Goal: Task Accomplishment & Management: Use online tool/utility

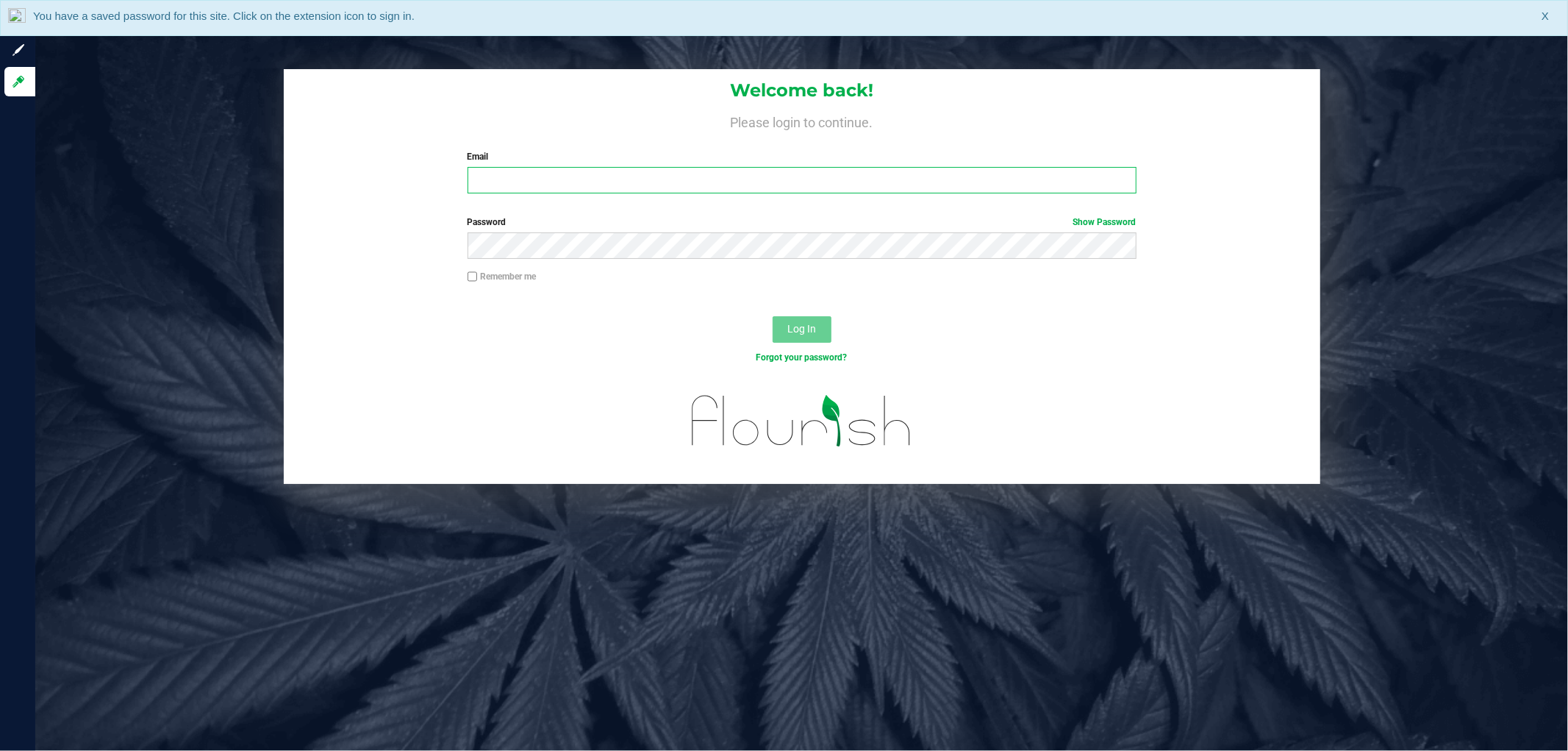
click at [564, 170] on input "Email" at bounding box center [802, 180] width 669 height 27
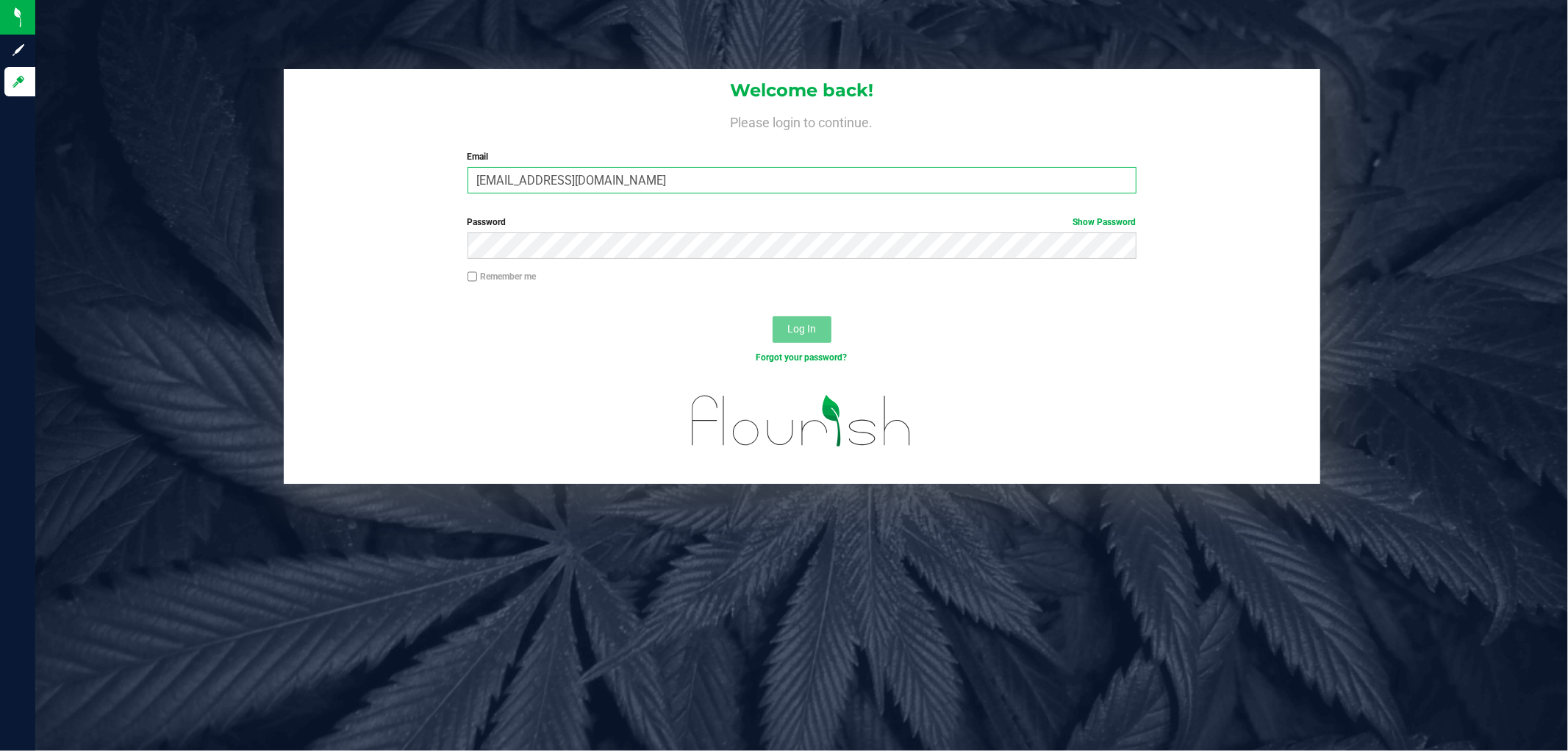
type input "rgerker@liveparallel.com"
click at [773, 316] on button "Log In" at bounding box center [803, 330] width 59 height 27
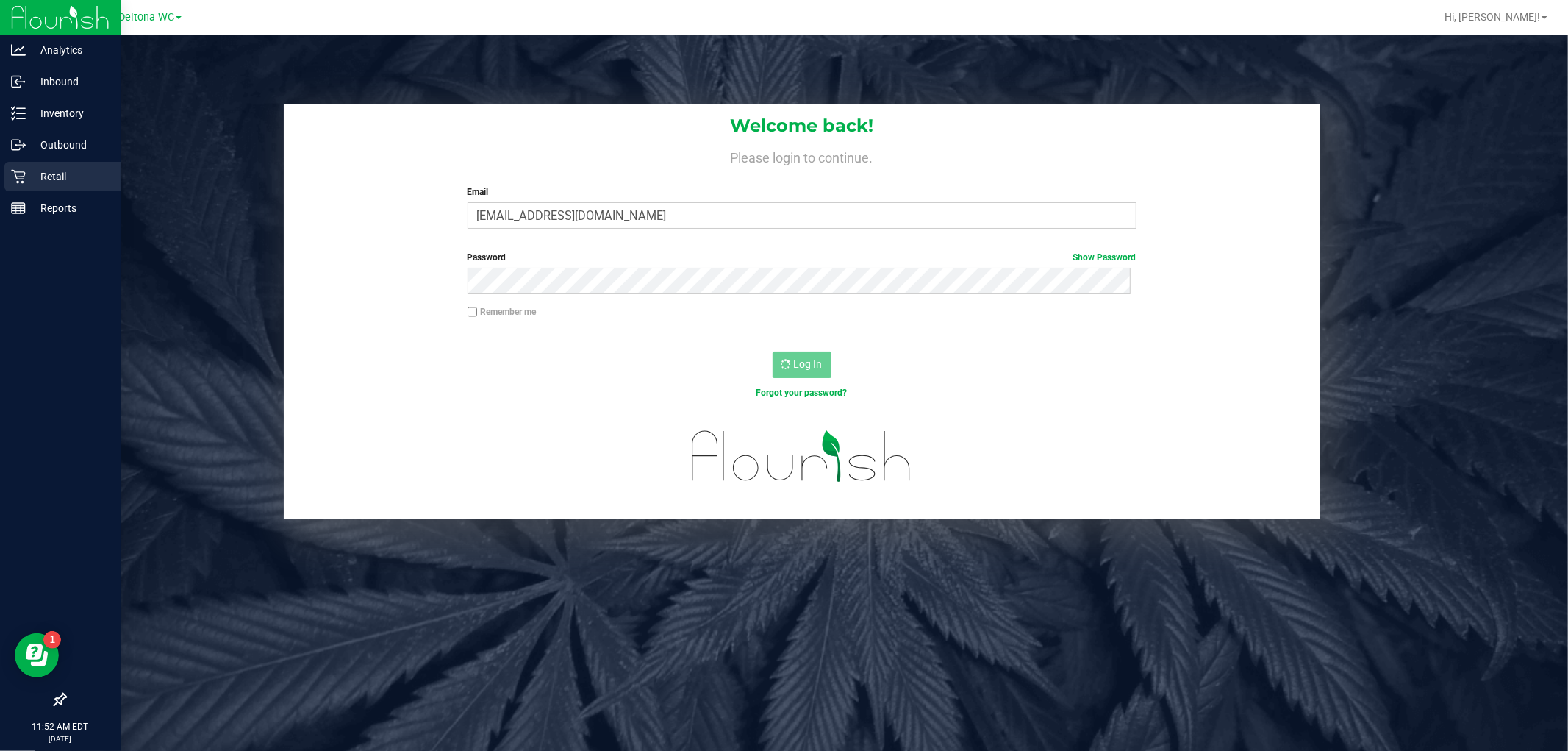
click at [6, 169] on div "Retail" at bounding box center [63, 177] width 116 height 30
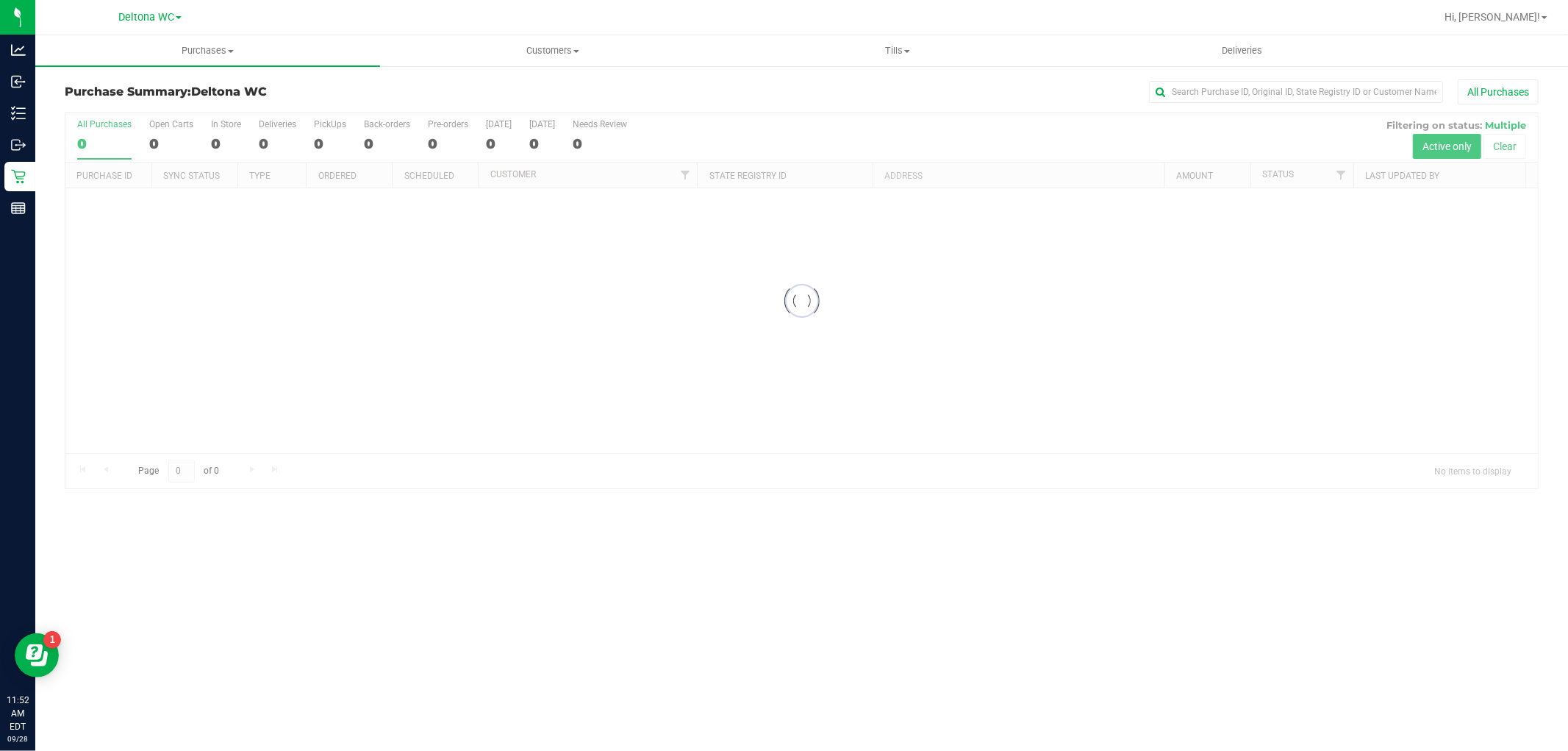
click at [220, 66] on link "Purchases Summary of purchases Fulfillment All purchases" at bounding box center [207, 50] width 345 height 30
click at [211, 52] on span "Purchases" at bounding box center [207, 50] width 345 height 13
click at [192, 49] on span "Purchases" at bounding box center [207, 50] width 345 height 13
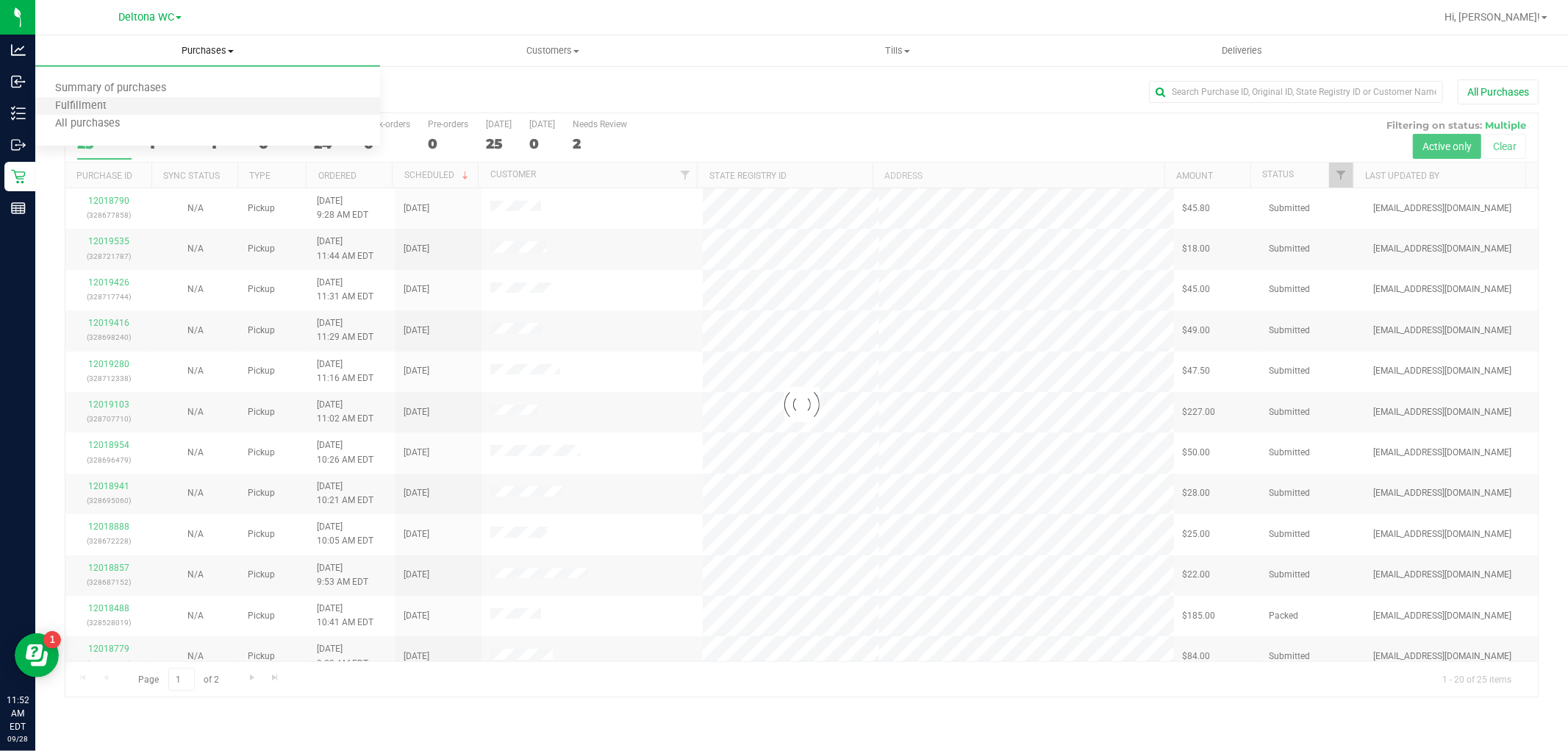
click at [138, 107] on li "Fulfillment" at bounding box center [207, 107] width 345 height 18
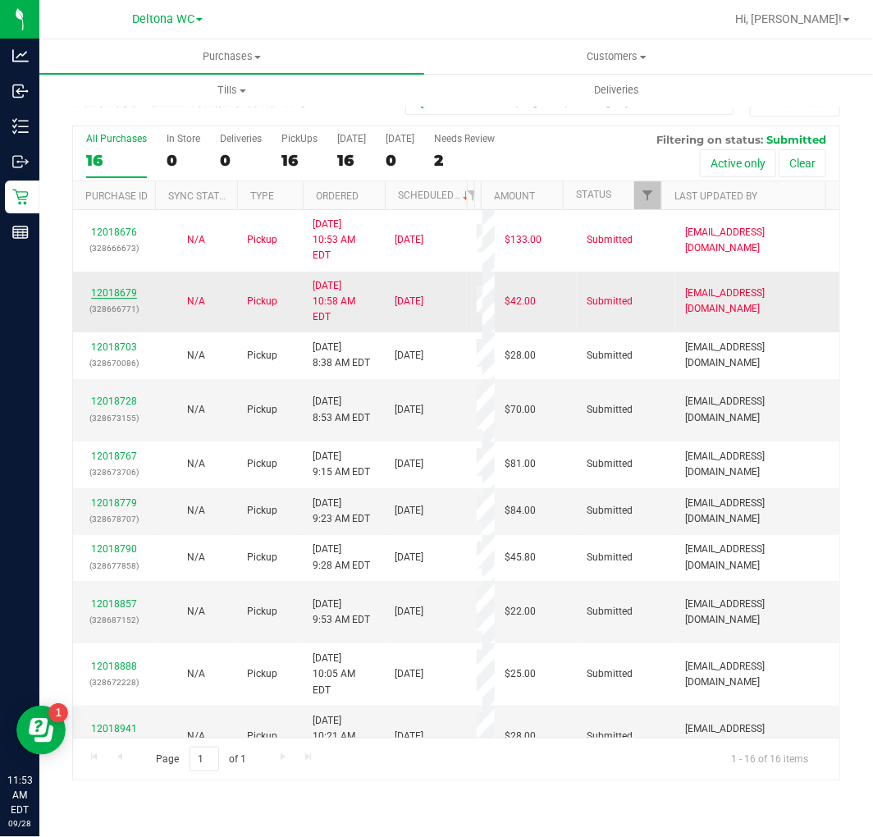
click at [120, 287] on link "12018679" at bounding box center [114, 292] width 46 height 11
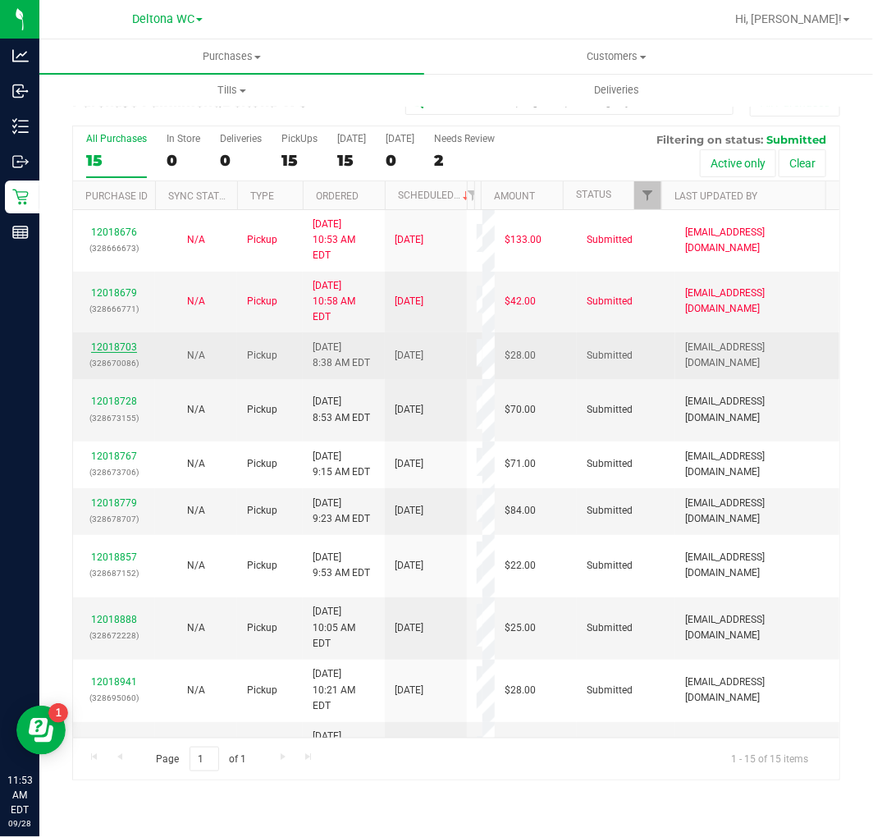
click at [108, 341] on link "12018703" at bounding box center [114, 346] width 46 height 11
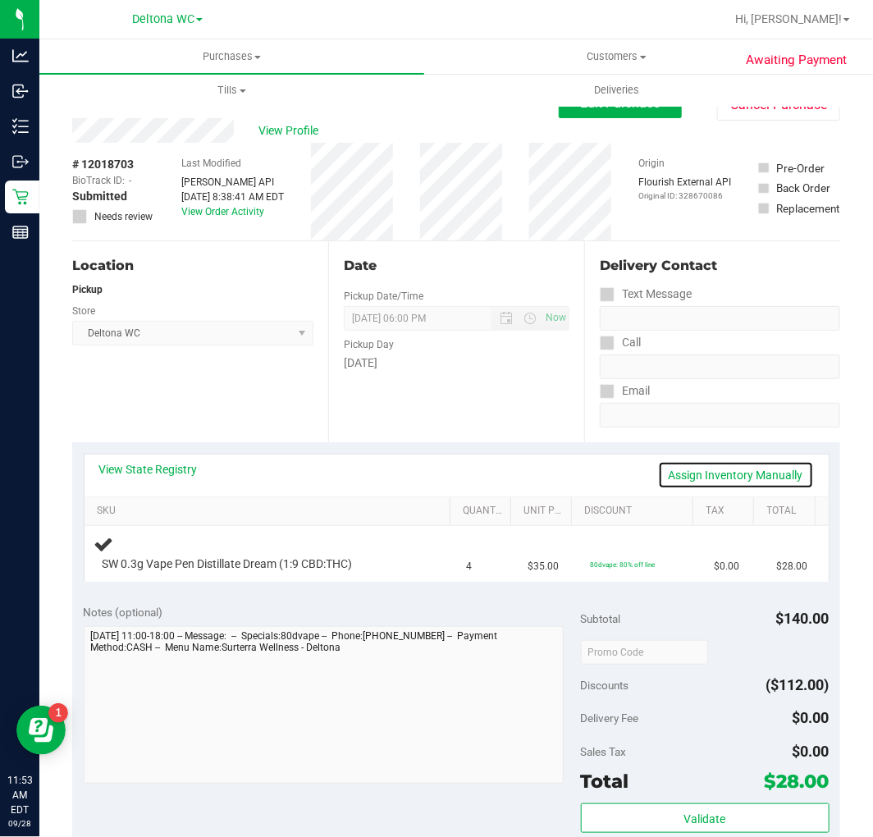
click at [659, 479] on link "Assign Inventory Manually" at bounding box center [736, 475] width 156 height 28
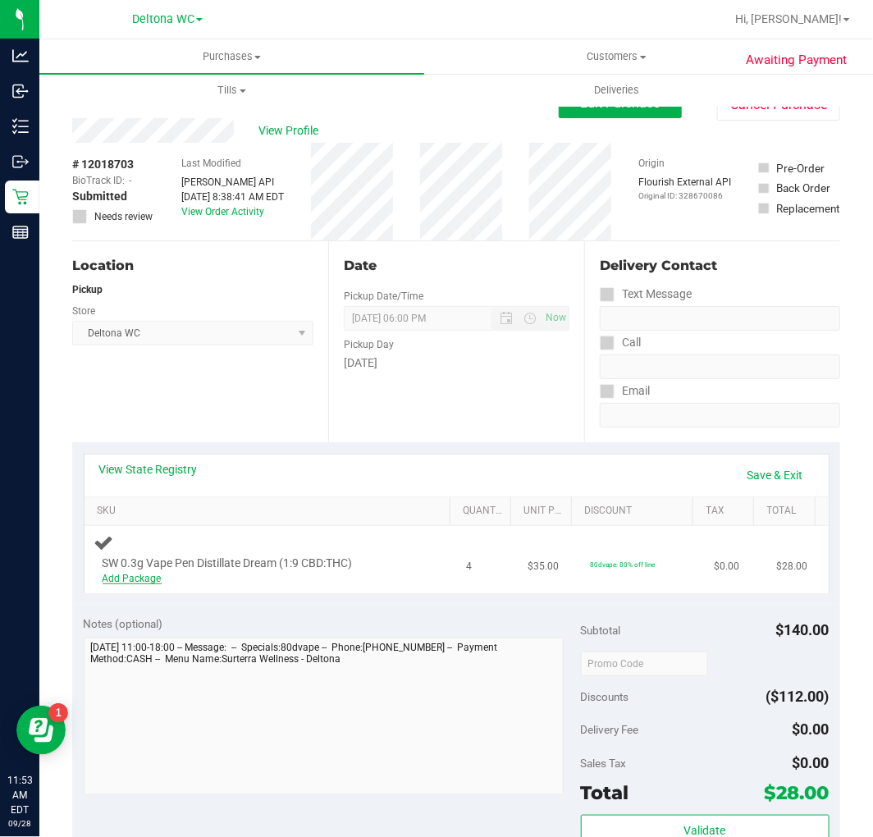
drag, startPoint x: 113, startPoint y: 589, endPoint x: 131, endPoint y: 571, distance: 25.5
click at [113, 588] on td "SW 0.3g Vape Pen Distillate Dream (1:9 CBD:THC) Add Package" at bounding box center [271, 559] width 373 height 67
click at [131, 571] on div "Add Package" at bounding box center [262, 579] width 318 height 16
click at [136, 575] on link "Add Package" at bounding box center [132, 578] width 59 height 11
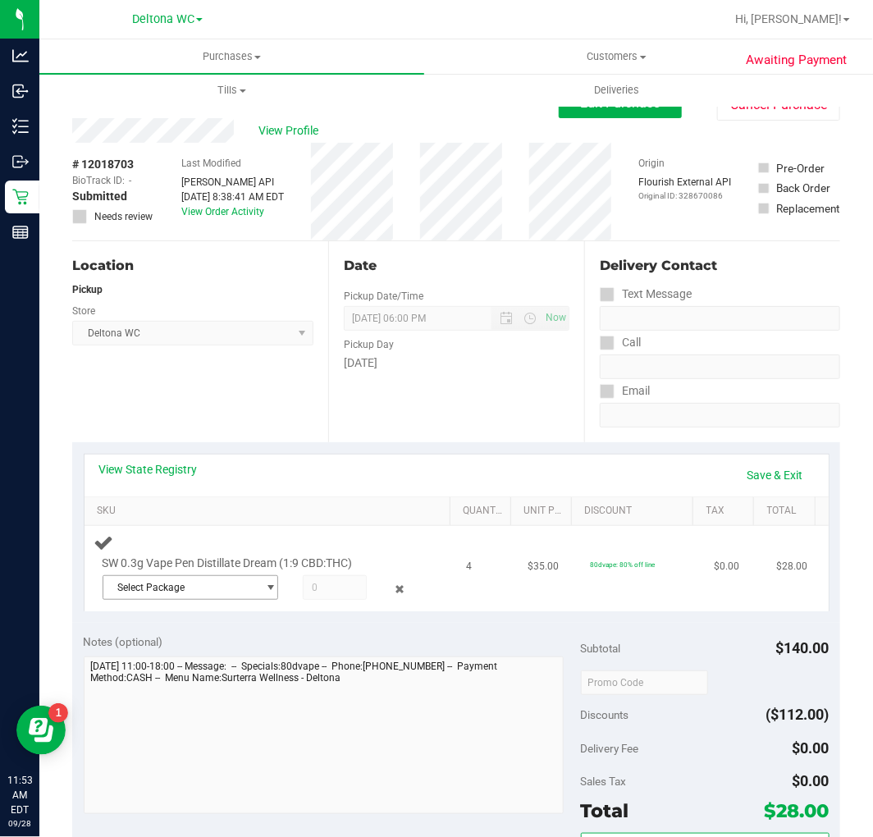
click at [257, 586] on span "select" at bounding box center [267, 587] width 21 height 23
click at [227, 655] on span "( JUL25DRM03-0721 | orig: FLSRWGM-20250728-688 )" at bounding box center [327, 653] width 241 height 11
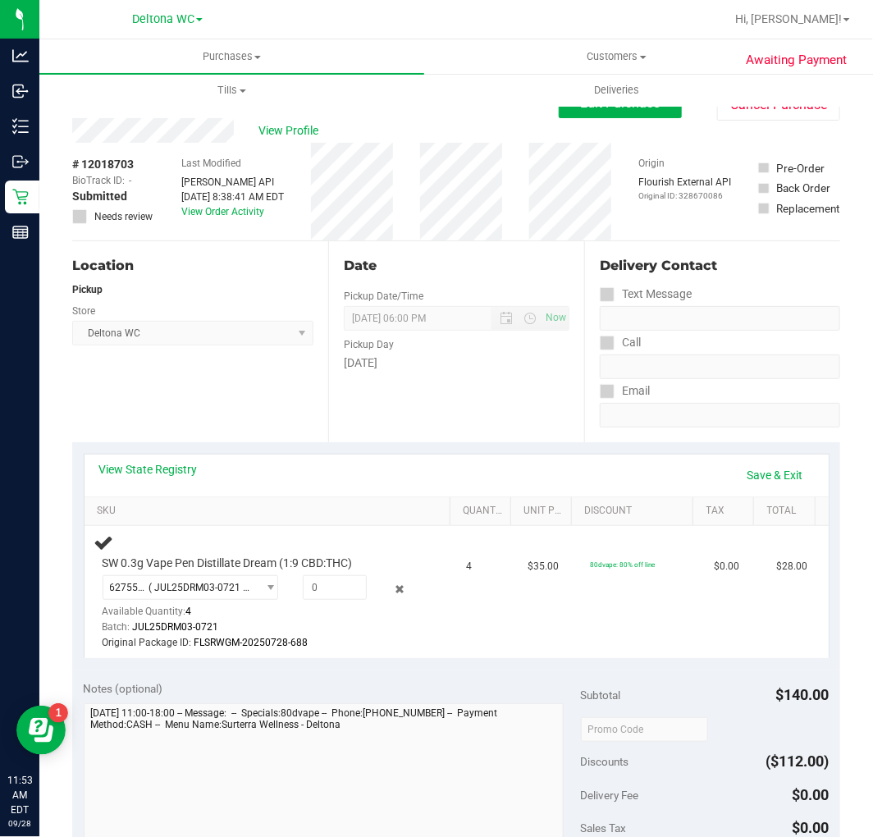
click at [337, 438] on div "Date Pickup Date/Time [DATE] Now [DATE] 06:00 PM Now Pickup Day [DATE]" at bounding box center [456, 341] width 256 height 201
click at [783, 464] on link "Save & Exit" at bounding box center [775, 475] width 77 height 28
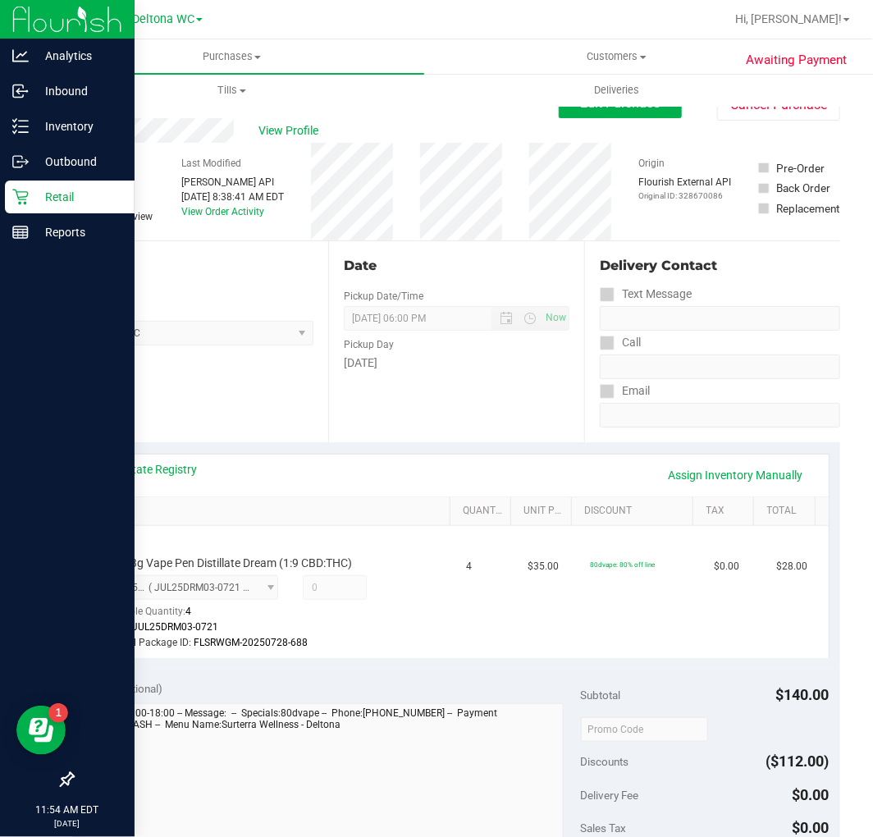
click at [36, 184] on div "Retail" at bounding box center [70, 197] width 130 height 33
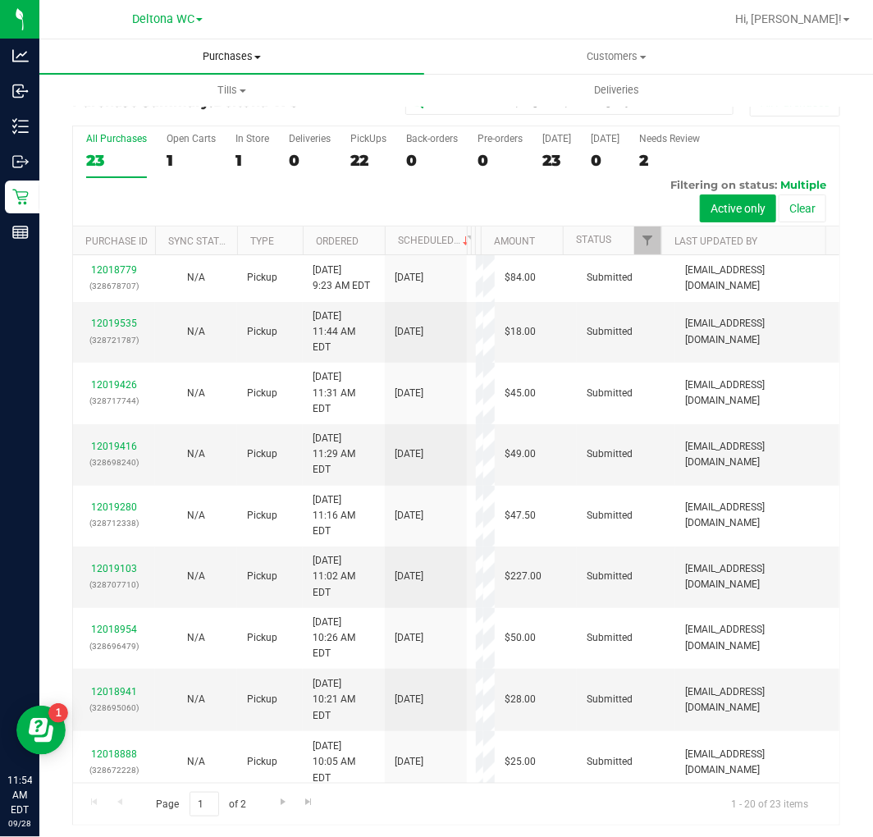
click at [246, 60] on span "Purchases" at bounding box center [231, 56] width 385 height 15
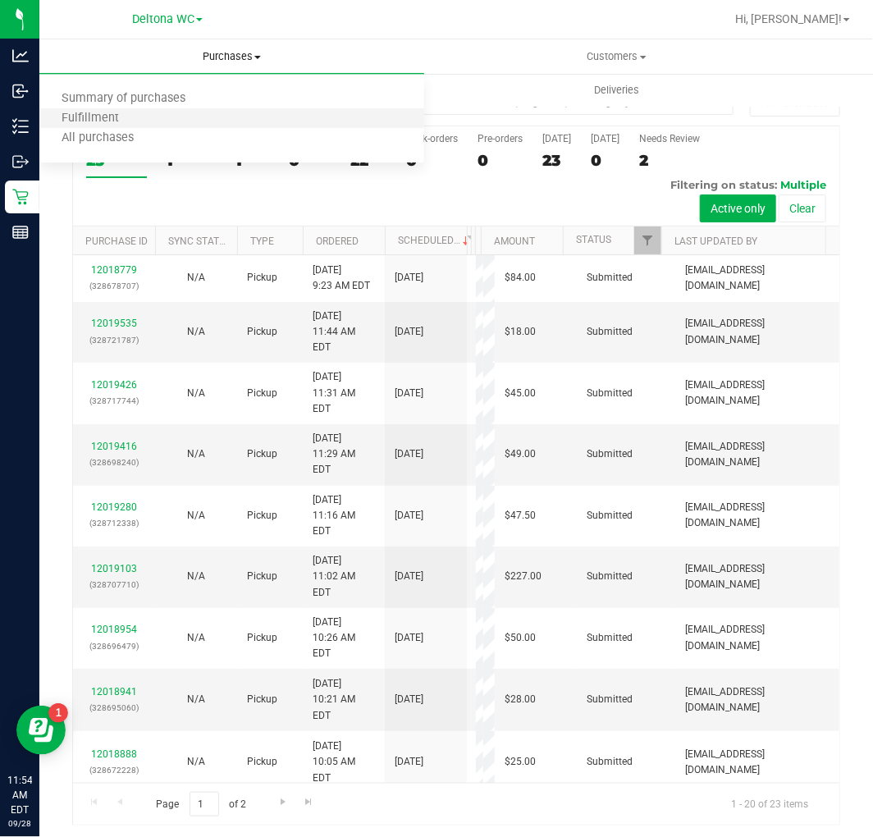
click at [199, 113] on li "Fulfillment" at bounding box center [231, 119] width 385 height 20
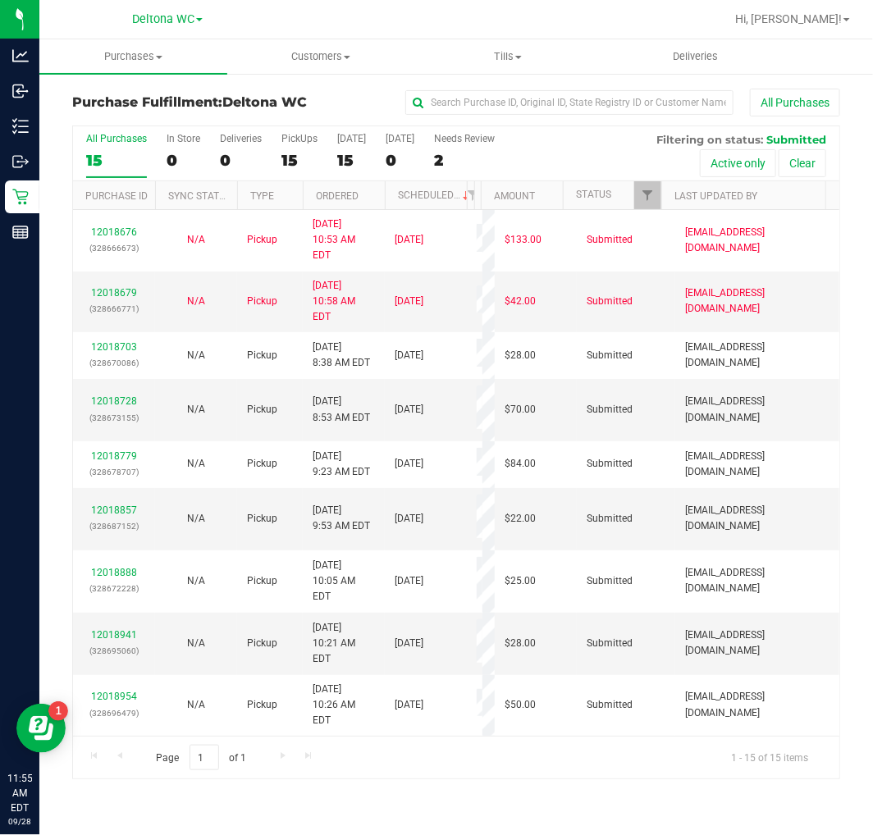
click at [374, 197] on th "Ordered" at bounding box center [344, 195] width 82 height 29
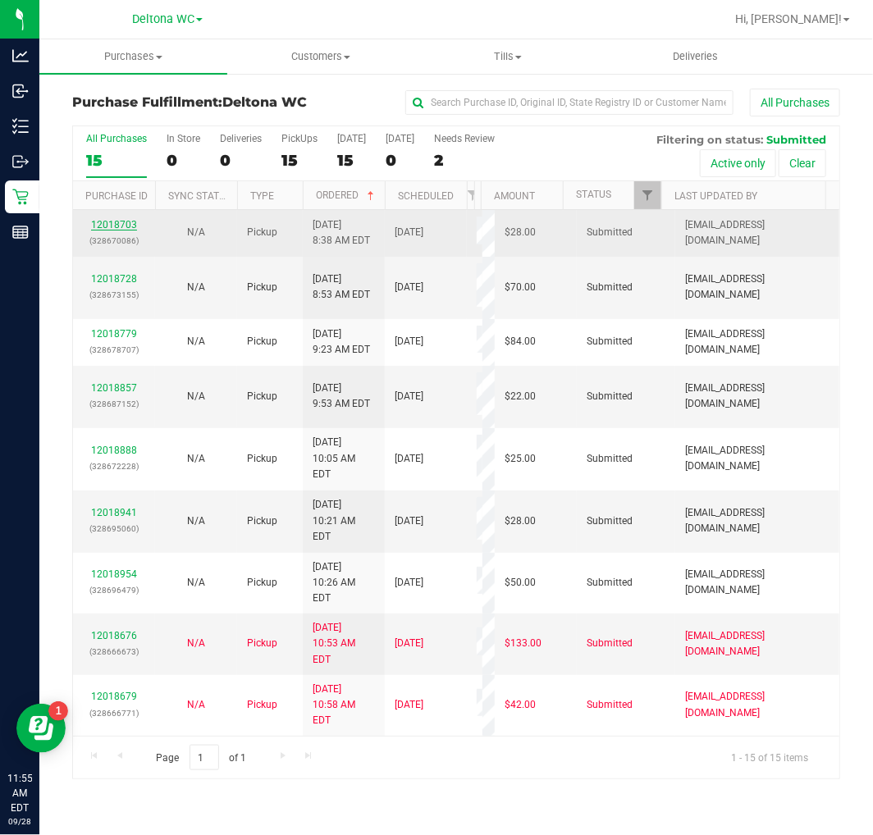
click at [129, 228] on link "12018703" at bounding box center [114, 224] width 46 height 11
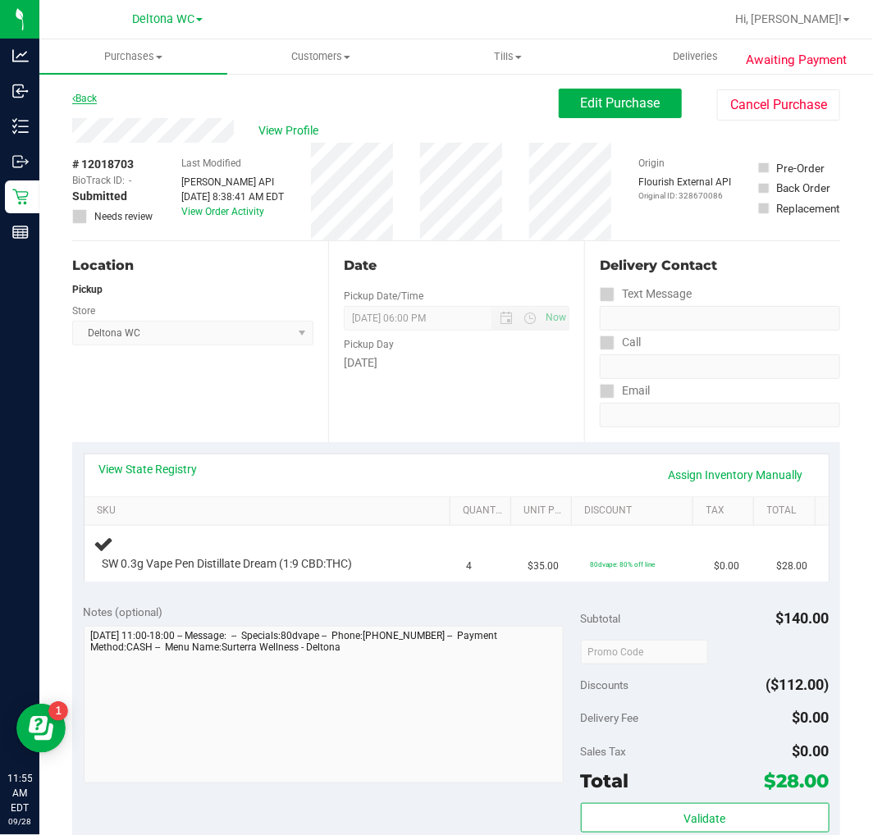
click at [88, 101] on link "Back" at bounding box center [84, 98] width 25 height 11
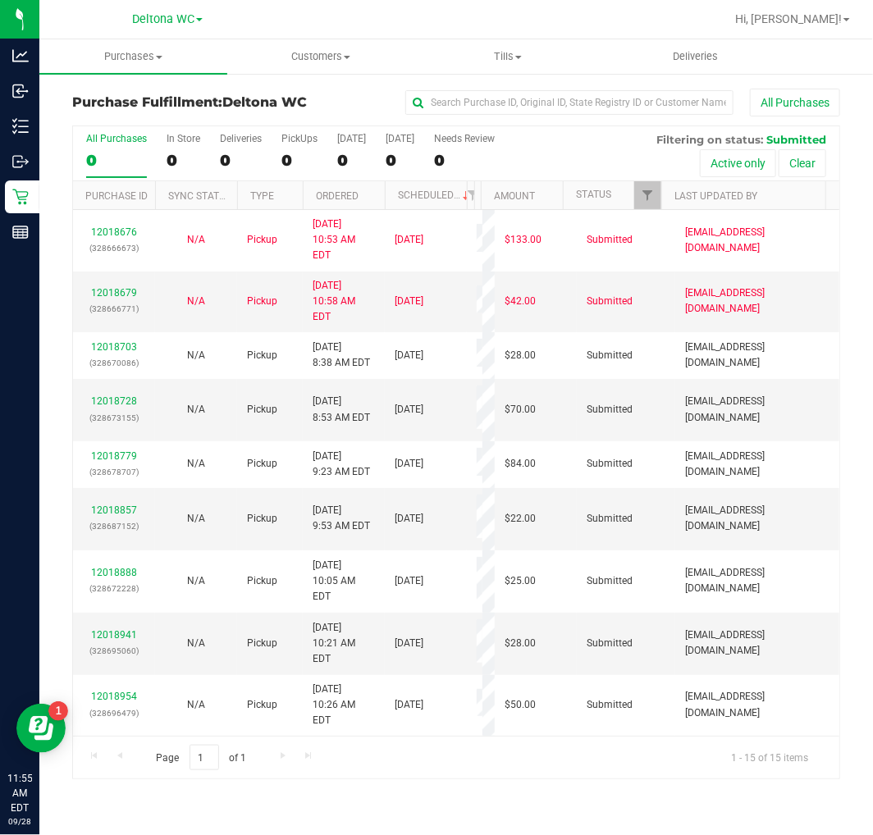
click at [367, 200] on th "Ordered" at bounding box center [344, 195] width 82 height 29
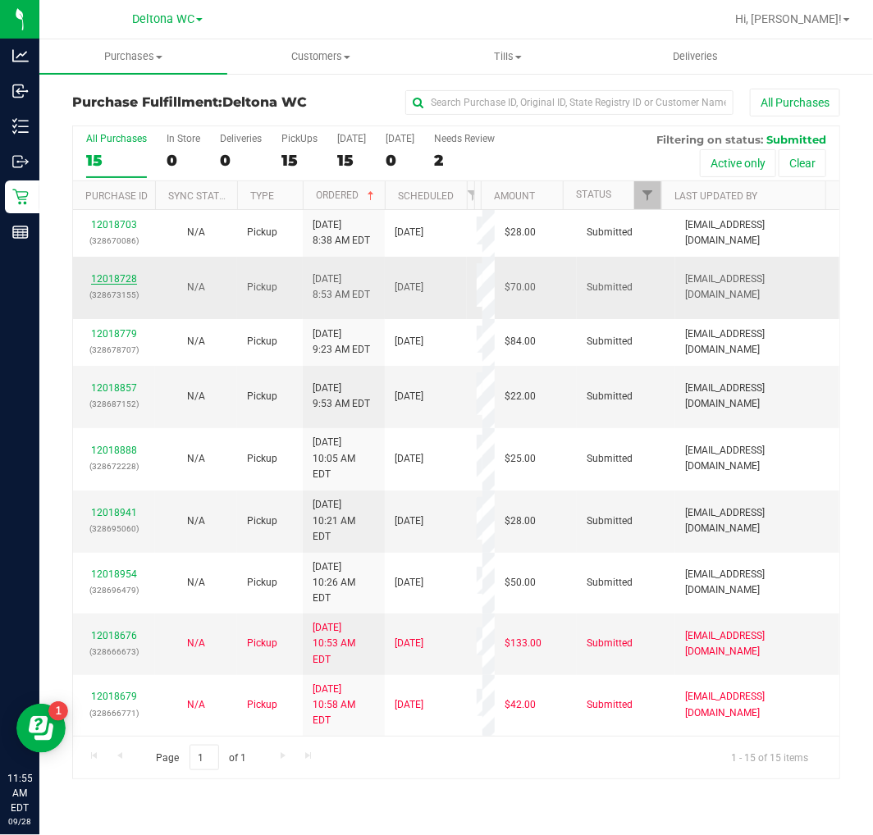
click at [101, 277] on link "12018728" at bounding box center [114, 278] width 46 height 11
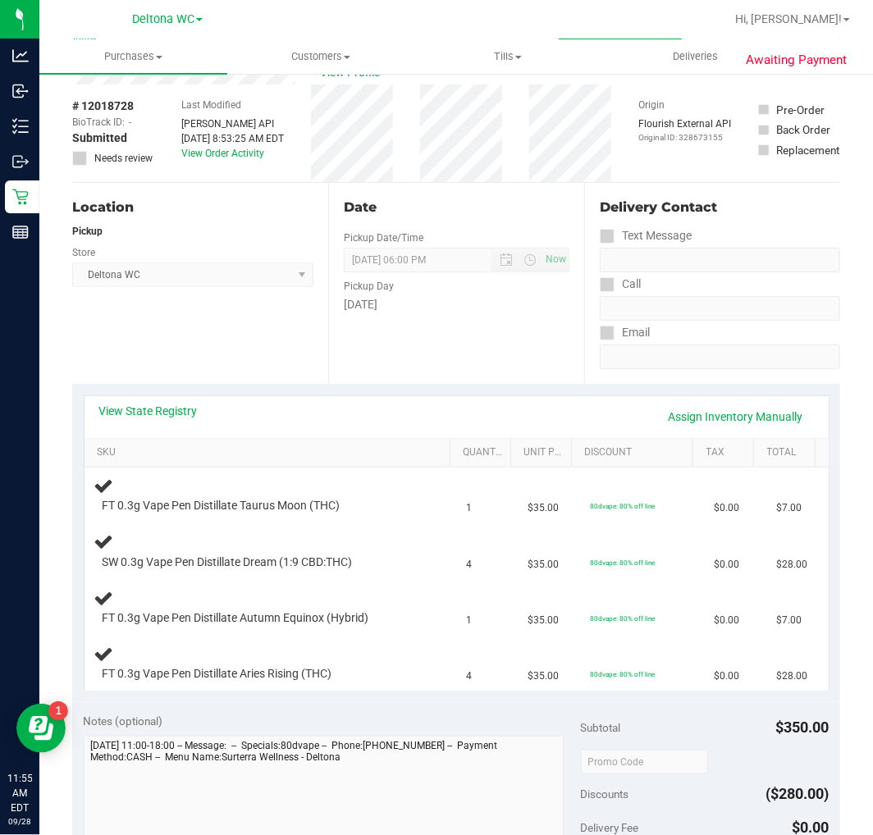
scroll to position [91, 0]
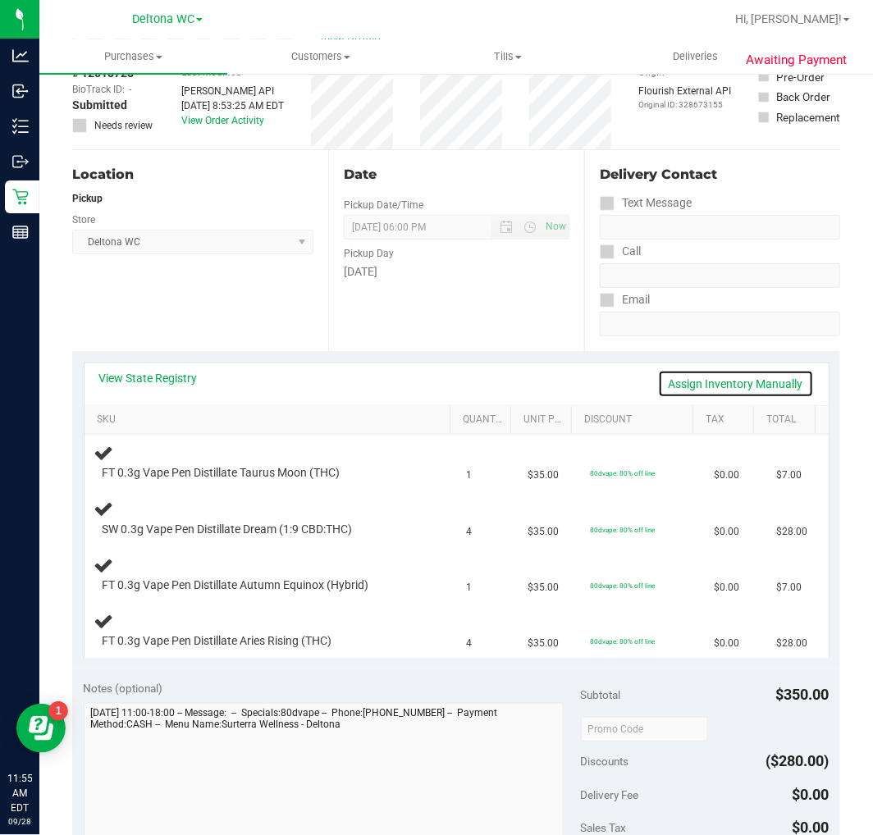
click at [690, 382] on link "Assign Inventory Manually" at bounding box center [736, 384] width 156 height 28
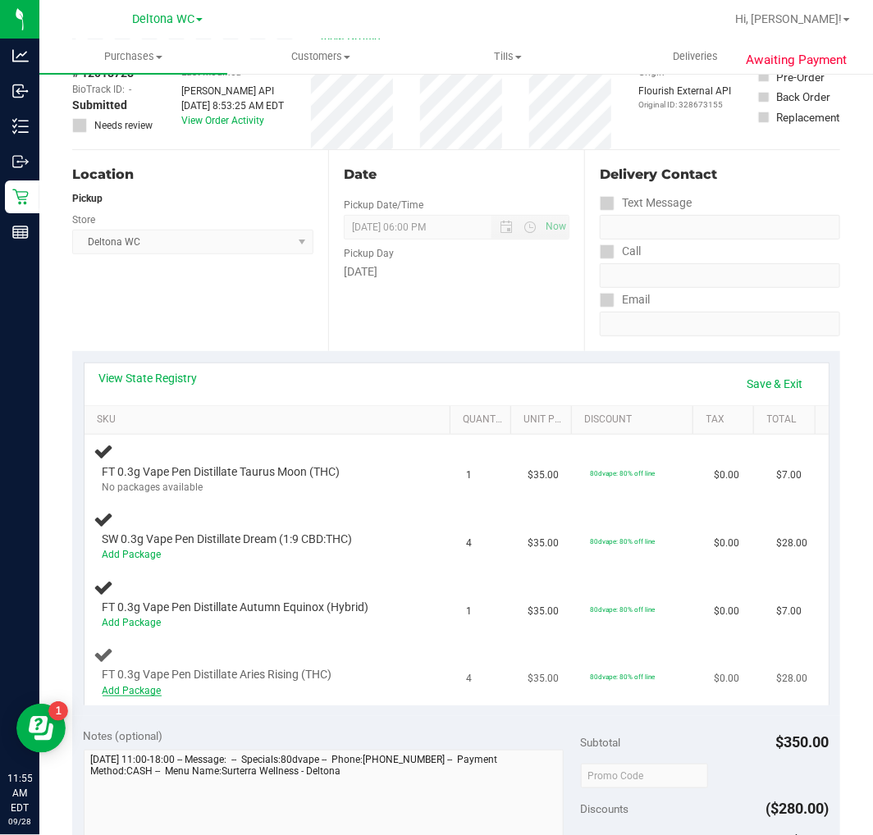
click at [137, 685] on link "Add Package" at bounding box center [132, 690] width 59 height 11
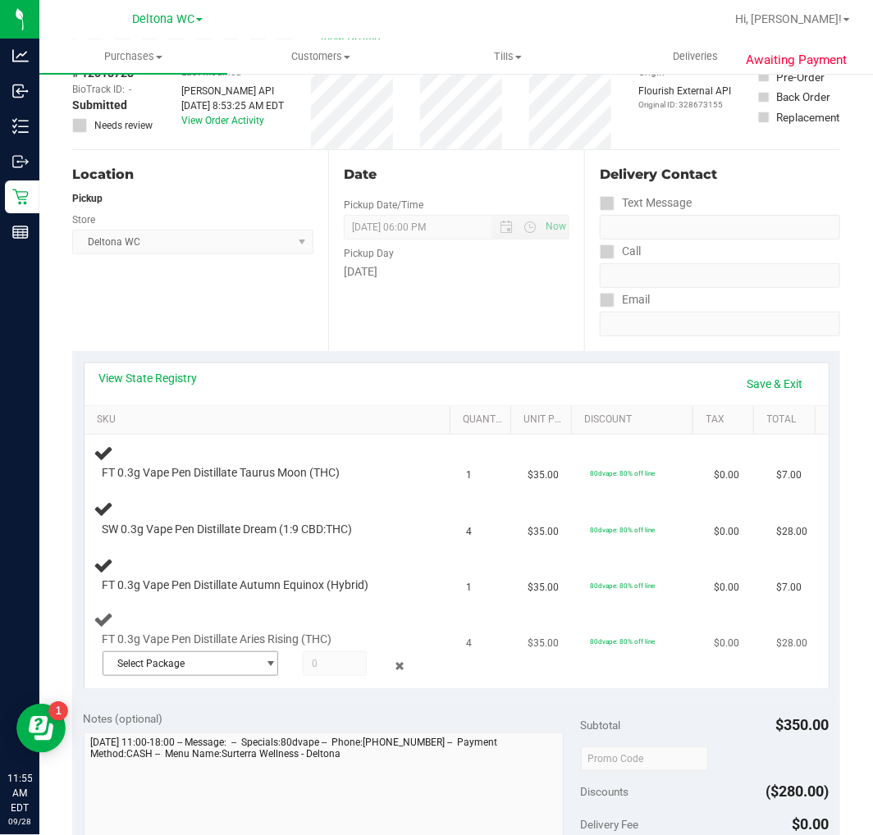
click at [189, 666] on span "Select Package" at bounding box center [179, 663] width 153 height 23
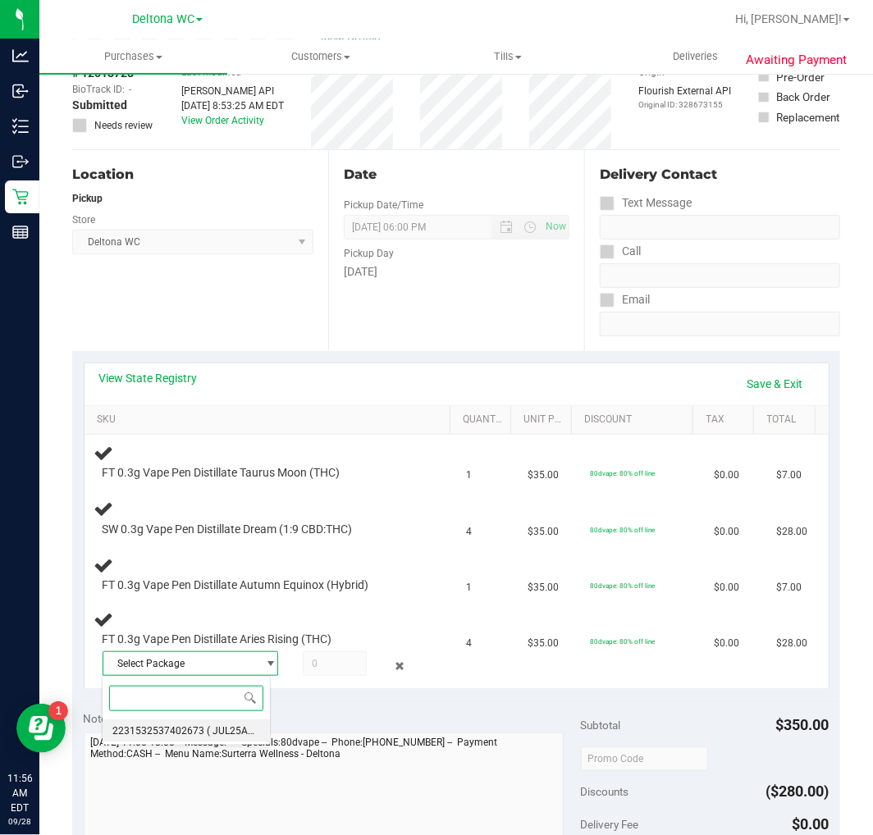
click at [193, 725] on li "2231532537402673 ( JUL25ARR01-0716 | orig: FLSRWGM-20250722-1813 )" at bounding box center [186, 731] width 167 height 23
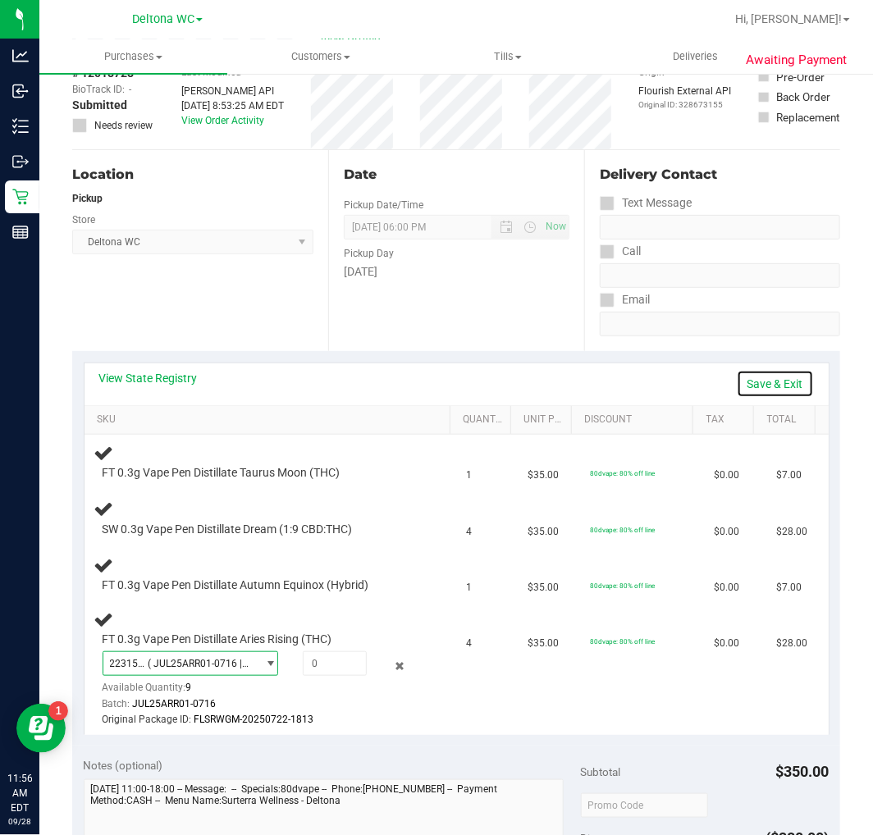
click at [773, 387] on link "Save & Exit" at bounding box center [775, 384] width 77 height 28
click at [693, 382] on link "Assign Inventory Manually" at bounding box center [736, 384] width 156 height 28
click at [391, 661] on icon at bounding box center [399, 666] width 17 height 19
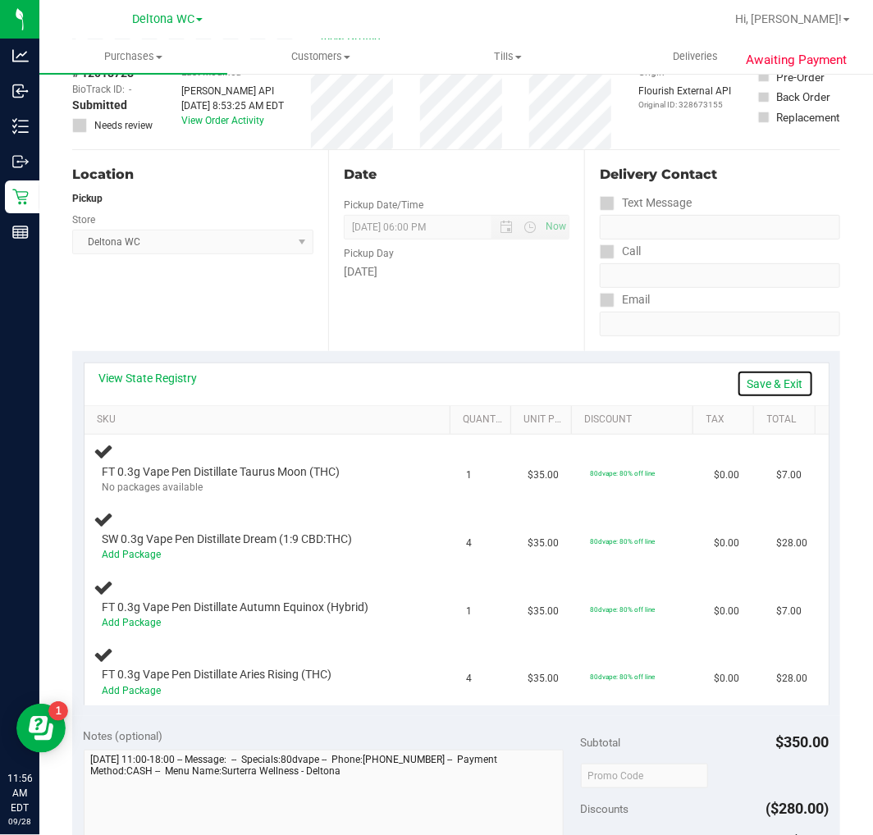
click at [756, 383] on link "Save & Exit" at bounding box center [775, 384] width 77 height 28
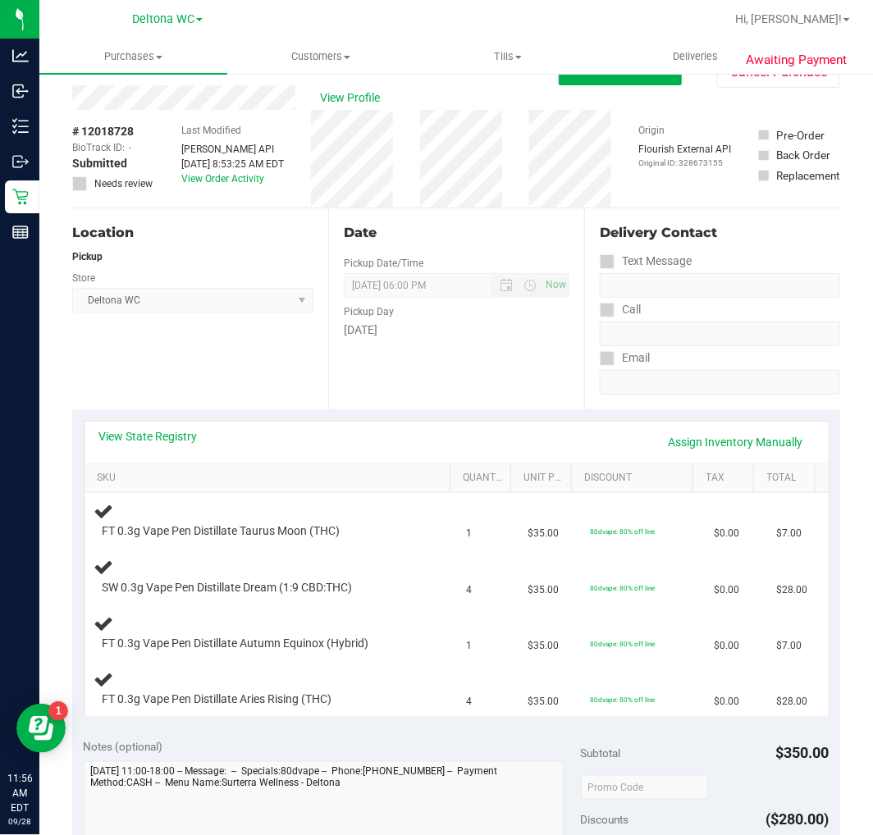
scroll to position [0, 0]
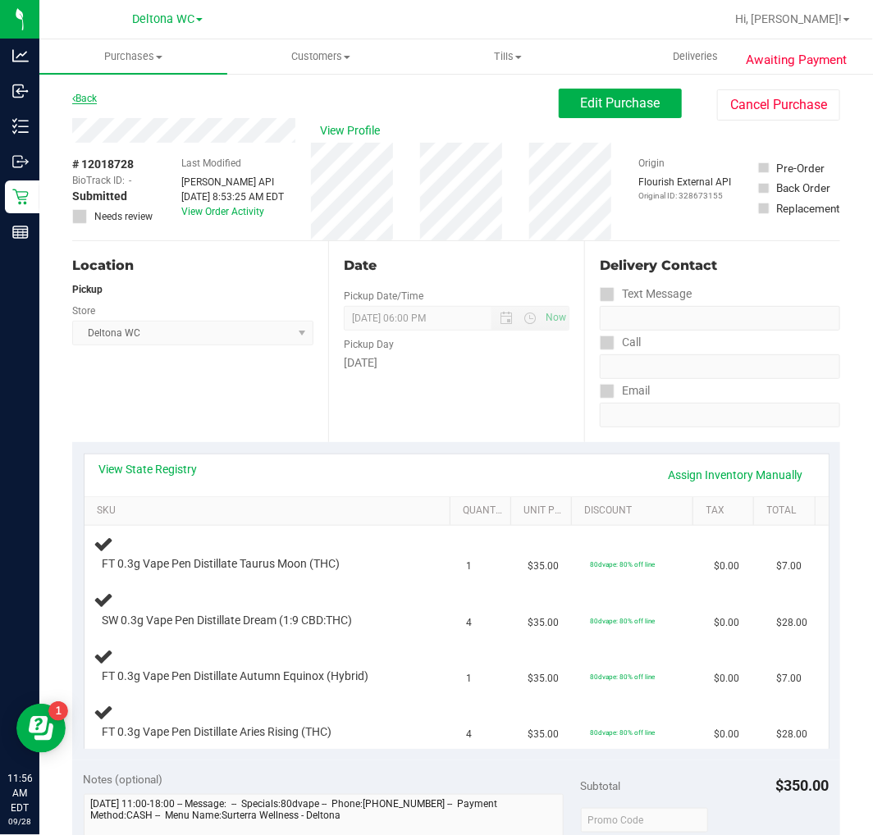
click at [94, 100] on link "Back" at bounding box center [84, 98] width 25 height 11
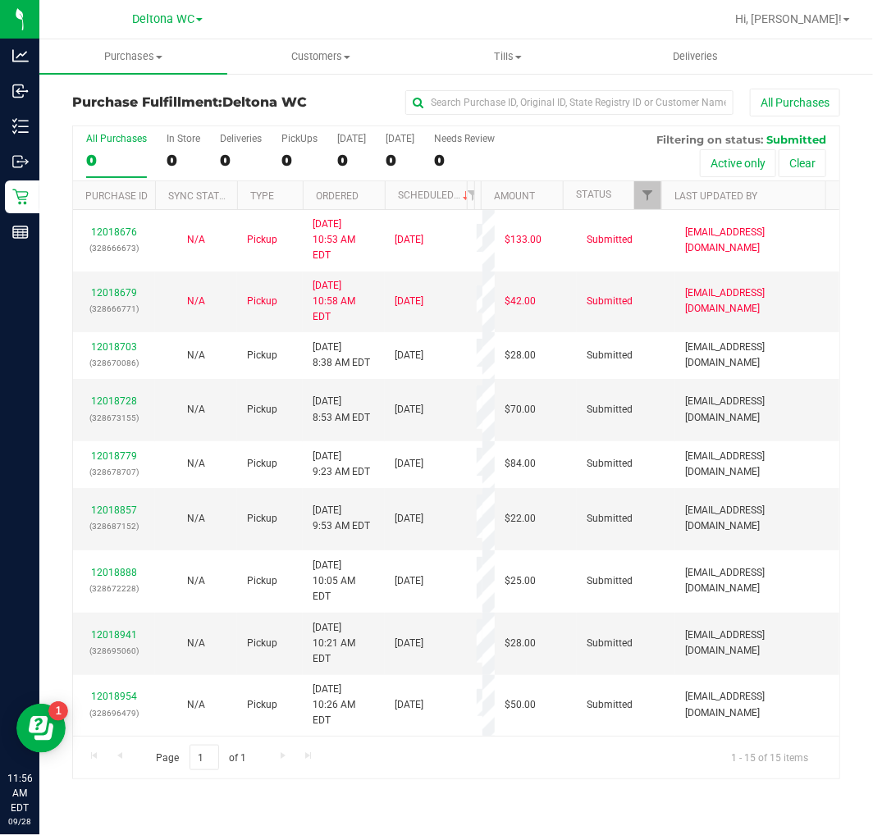
click at [373, 194] on th "Ordered" at bounding box center [344, 195] width 82 height 29
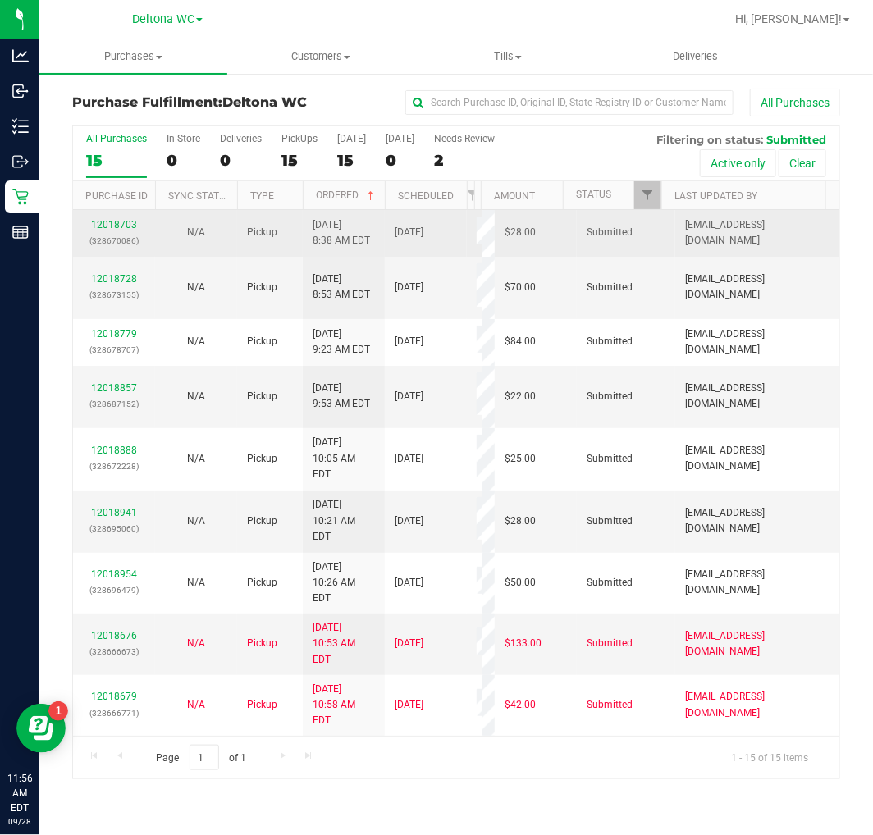
click at [121, 220] on link "12018703" at bounding box center [114, 224] width 46 height 11
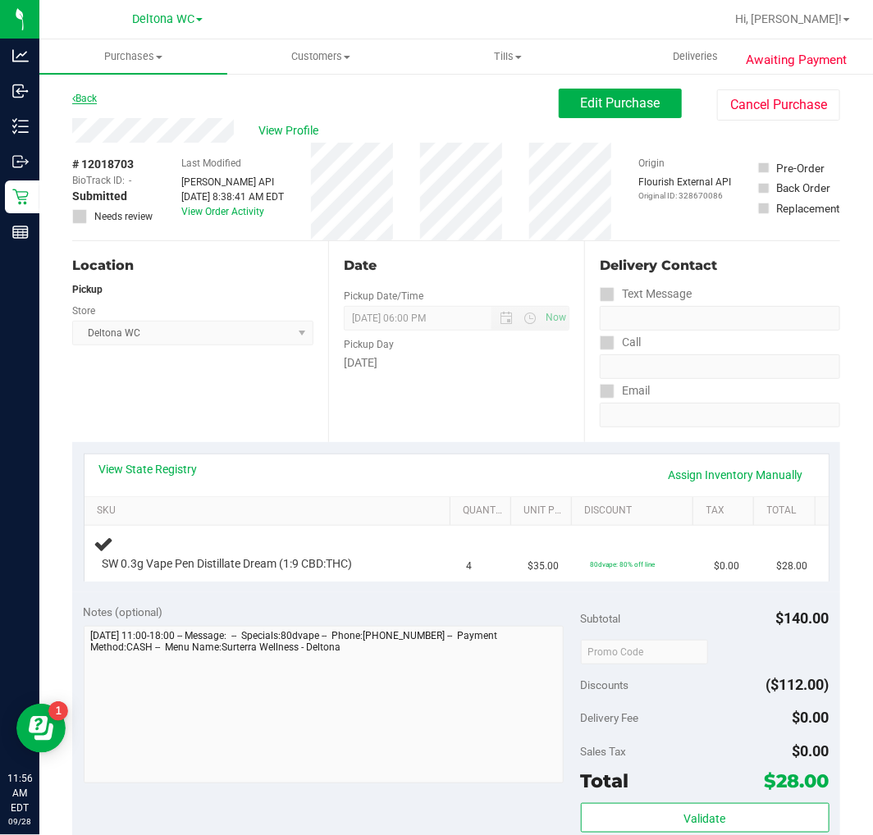
click at [89, 94] on link "Back" at bounding box center [84, 98] width 25 height 11
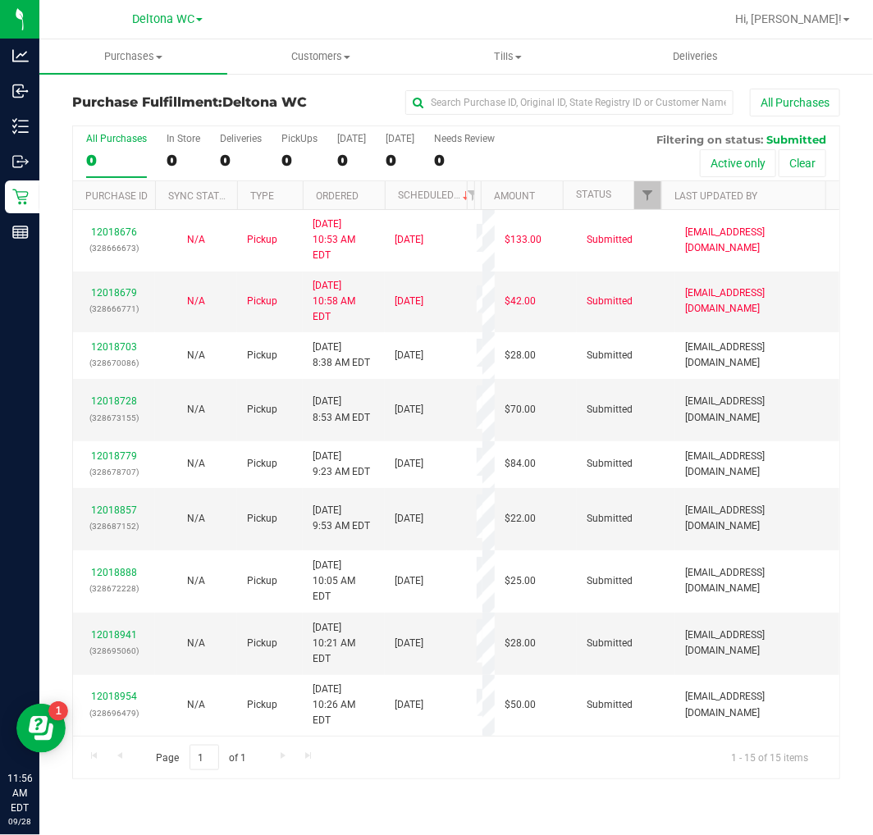
click at [363, 199] on th "Ordered" at bounding box center [344, 195] width 82 height 29
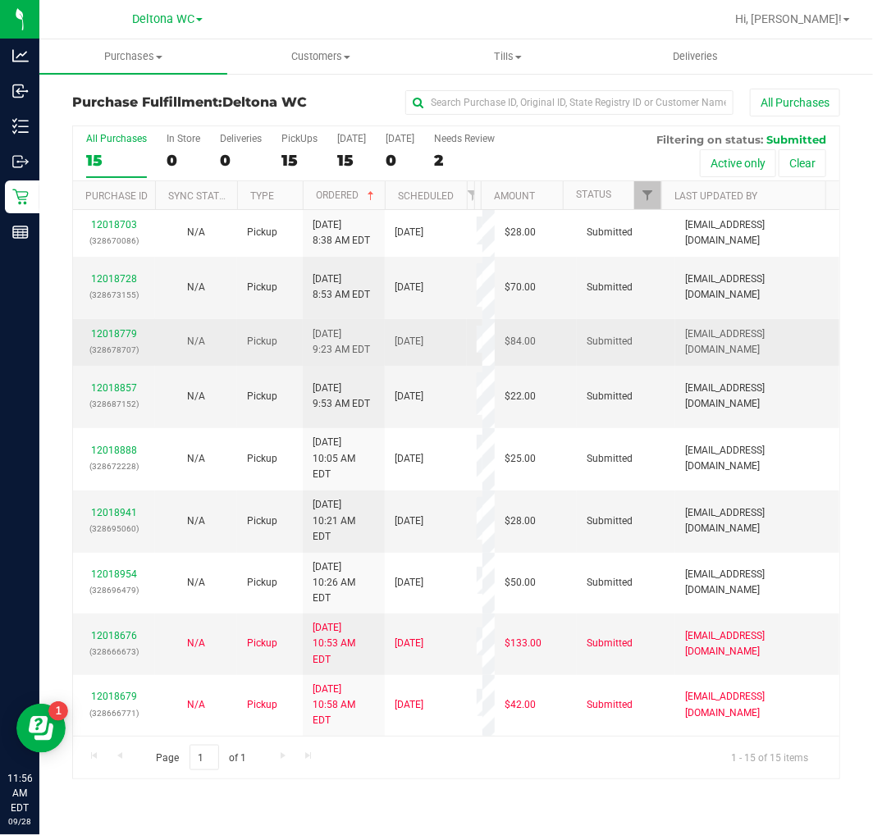
click at [128, 327] on div "12018779 (328678707)" at bounding box center [114, 342] width 62 height 31
click at [123, 328] on link "12018779" at bounding box center [114, 333] width 46 height 11
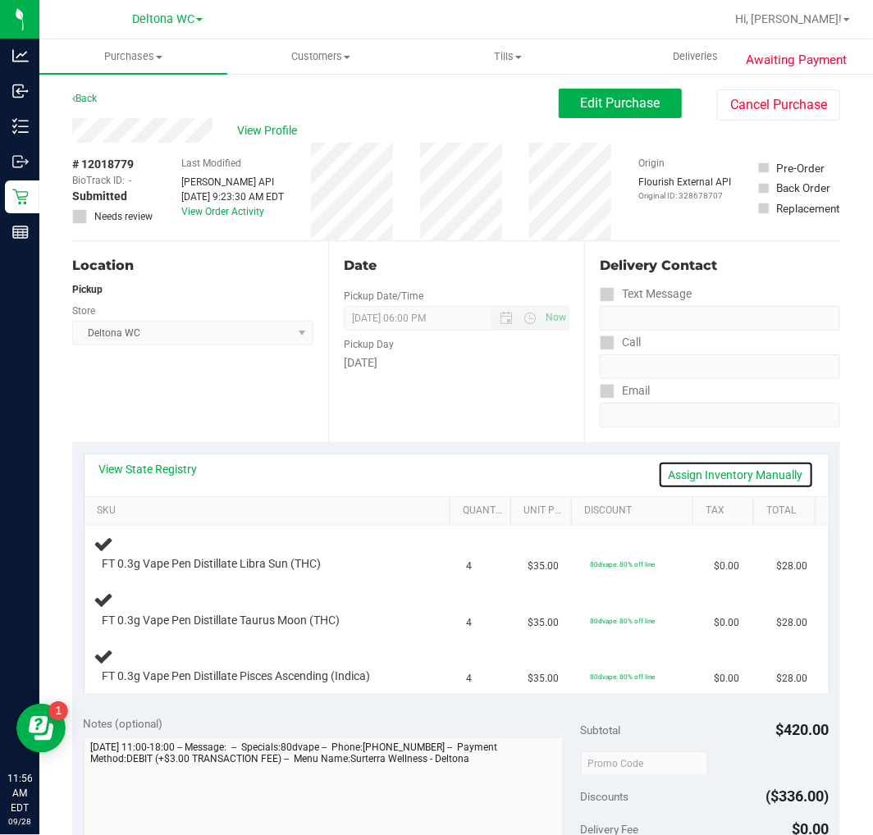
click at [769, 478] on link "Assign Inventory Manually" at bounding box center [736, 475] width 156 height 28
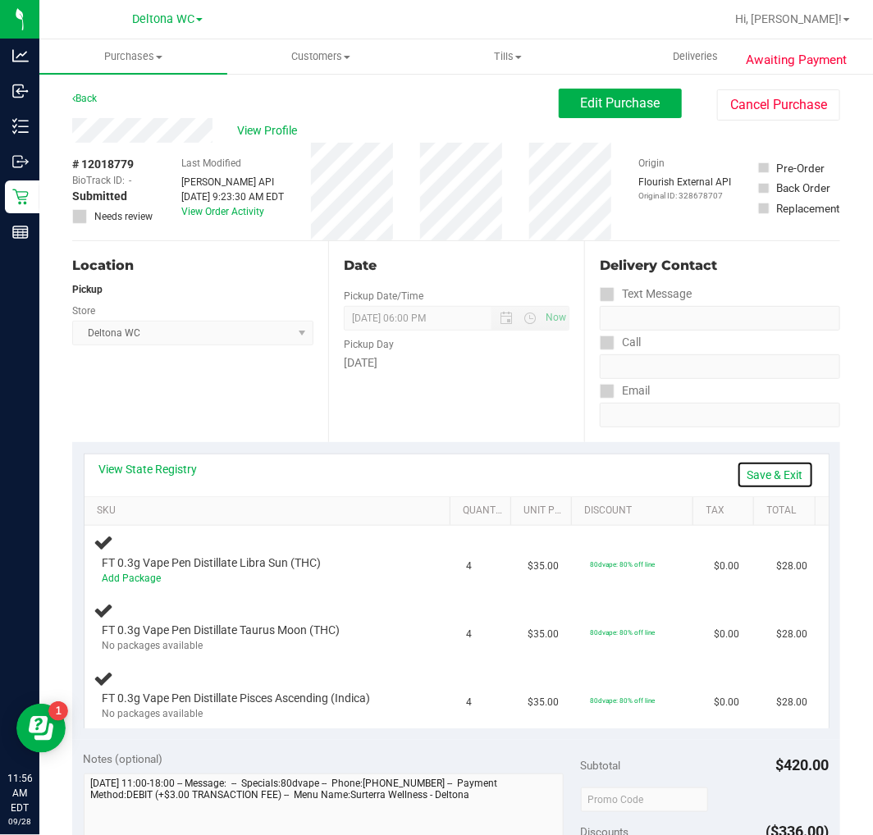
click at [776, 472] on link "Save & Exit" at bounding box center [775, 475] width 77 height 28
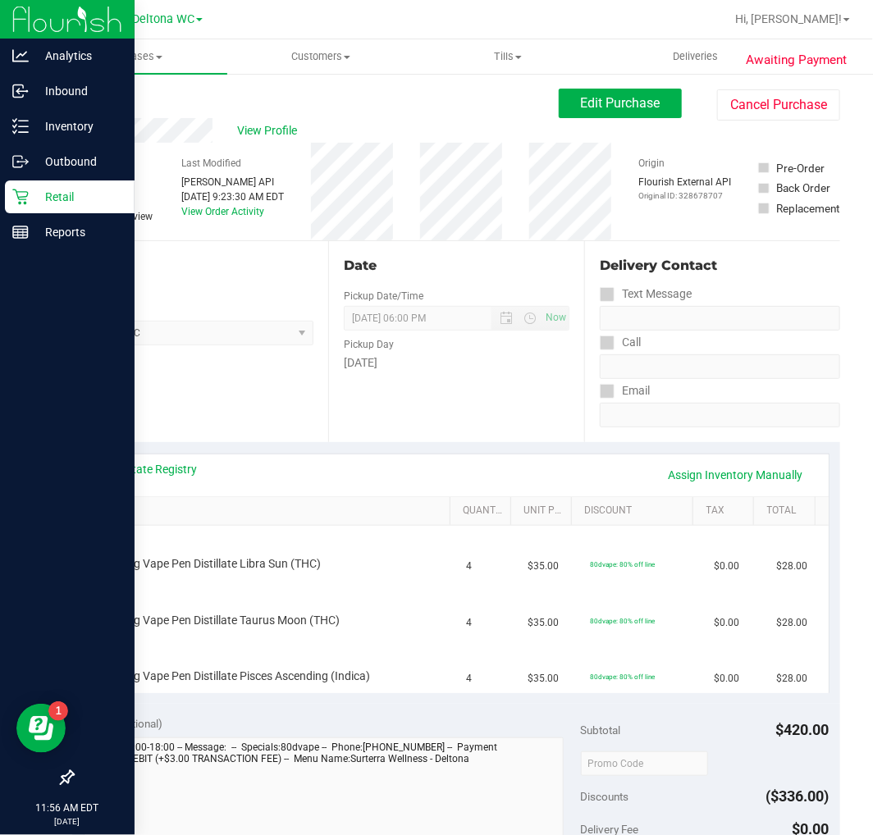
click at [34, 190] on p "Retail" at bounding box center [78, 197] width 98 height 20
